Goal: Obtain resource: Download file/media

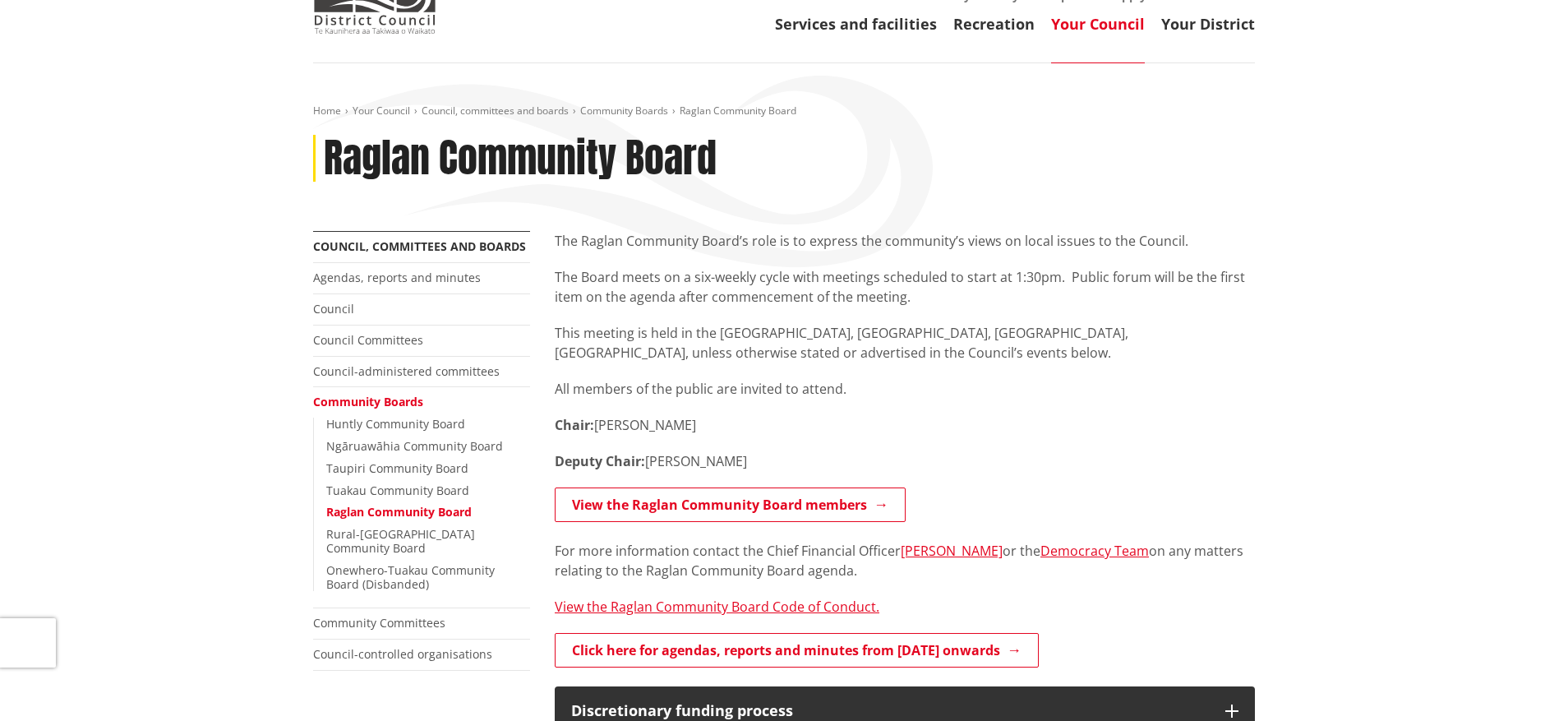
scroll to position [167, 0]
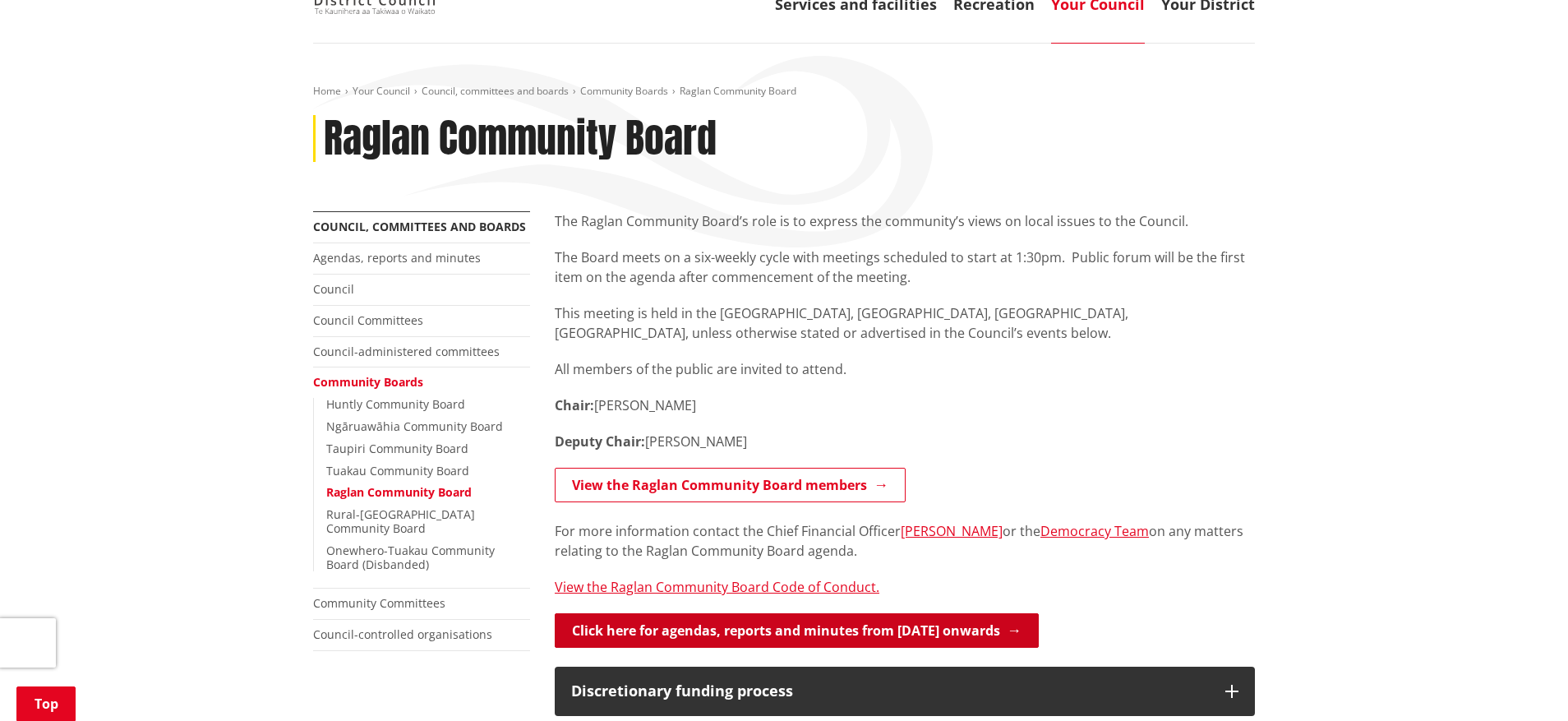
click at [879, 633] on link "Click here for agendas, reports and minutes from May 2024 onwards" at bounding box center [797, 631] width 484 height 35
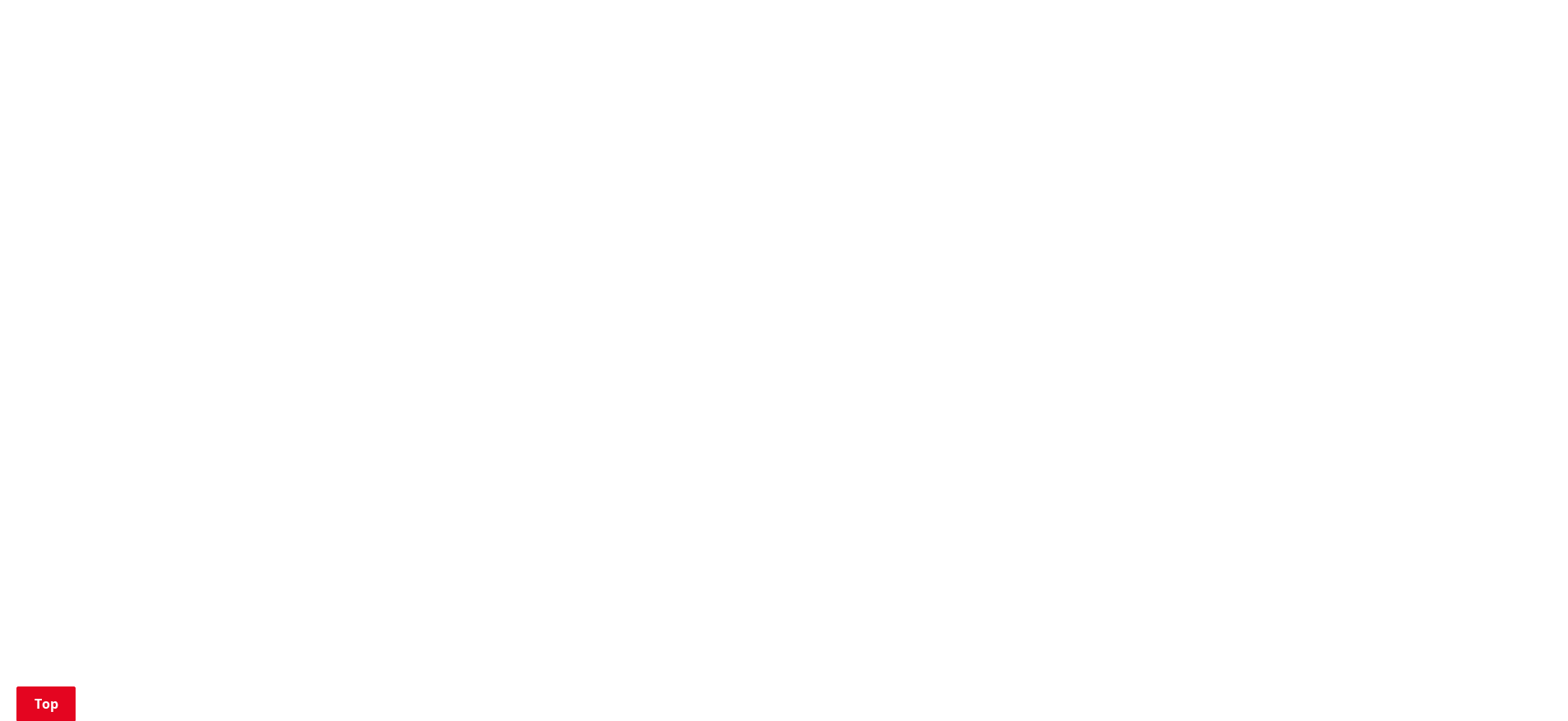
scroll to position [777, 0]
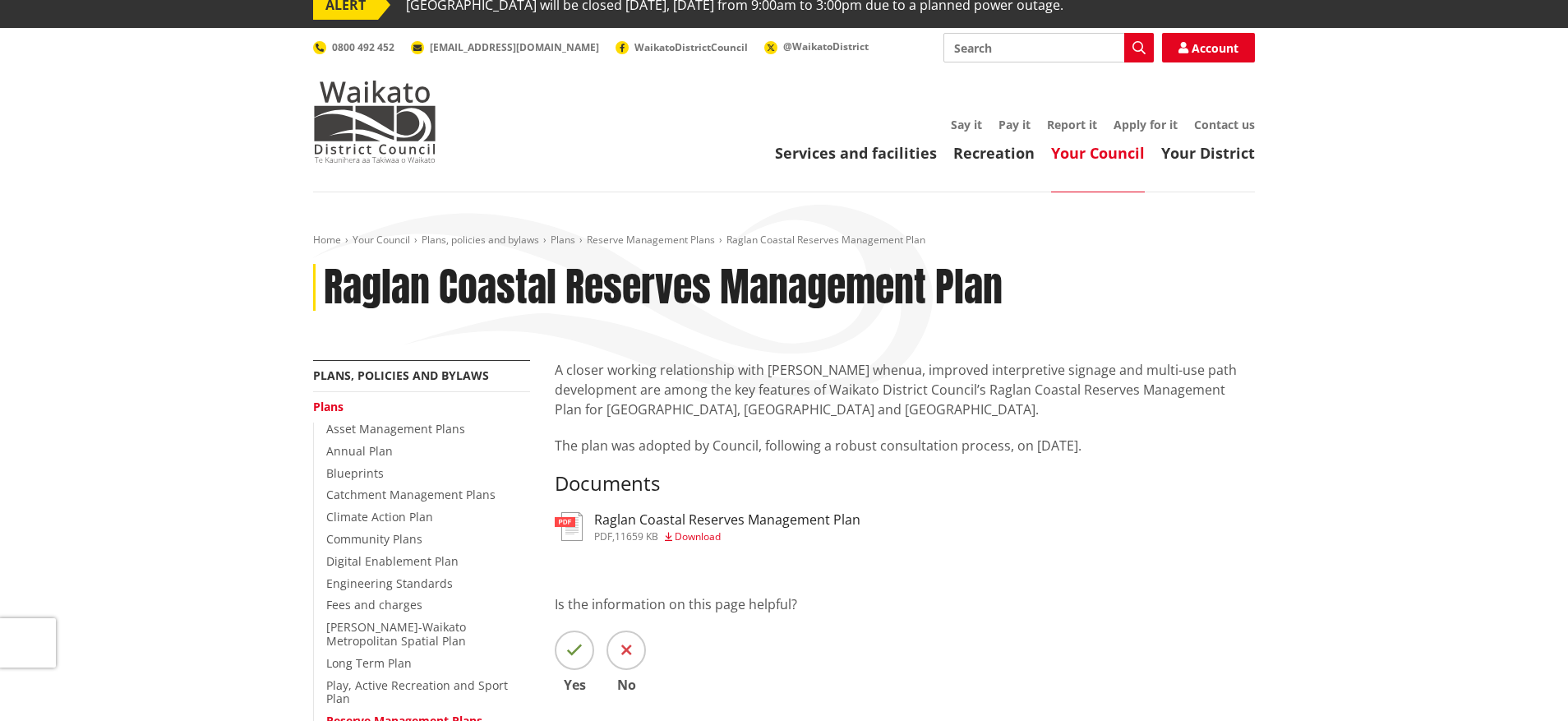
scroll to position [19, 0]
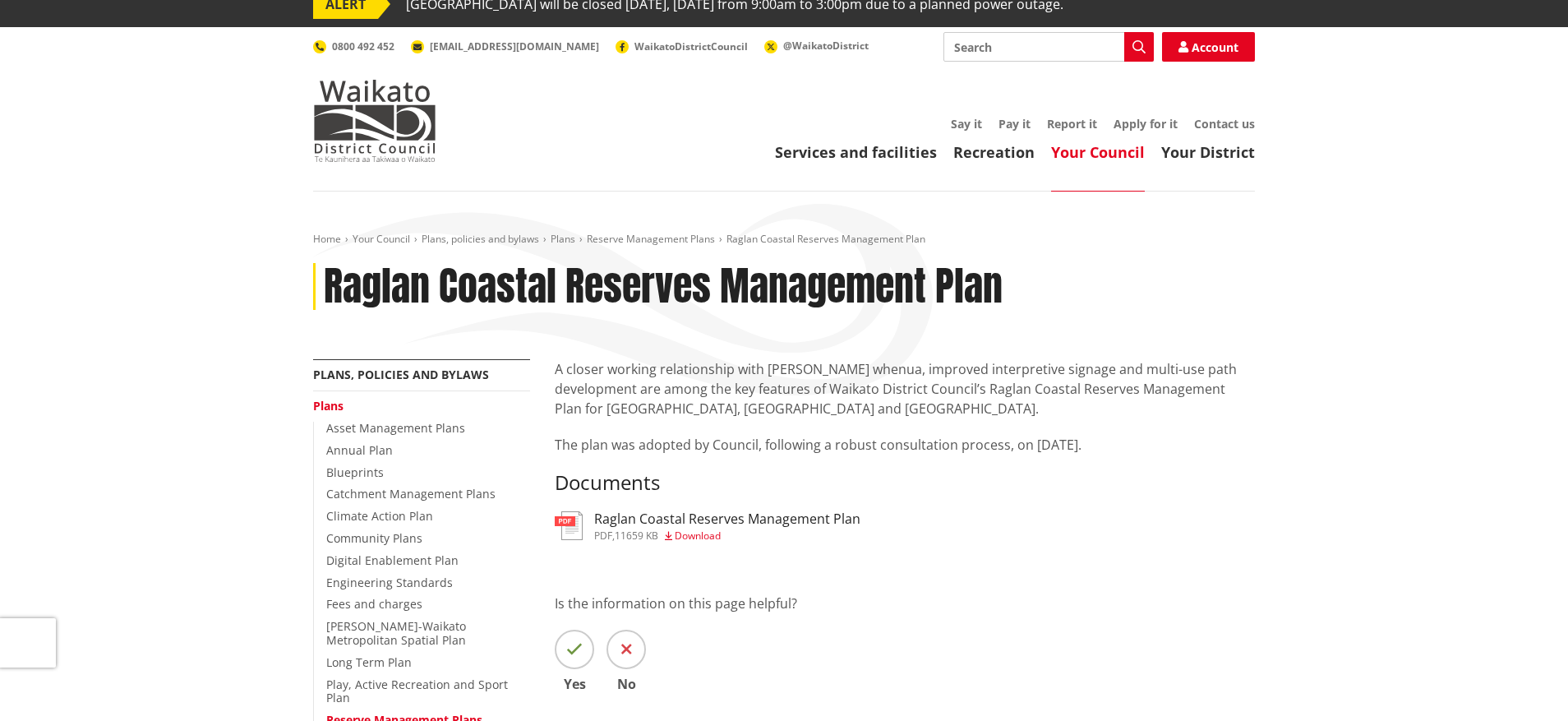
click at [703, 538] on span "Download" at bounding box center [698, 535] width 46 height 14
